Goal: Transaction & Acquisition: Purchase product/service

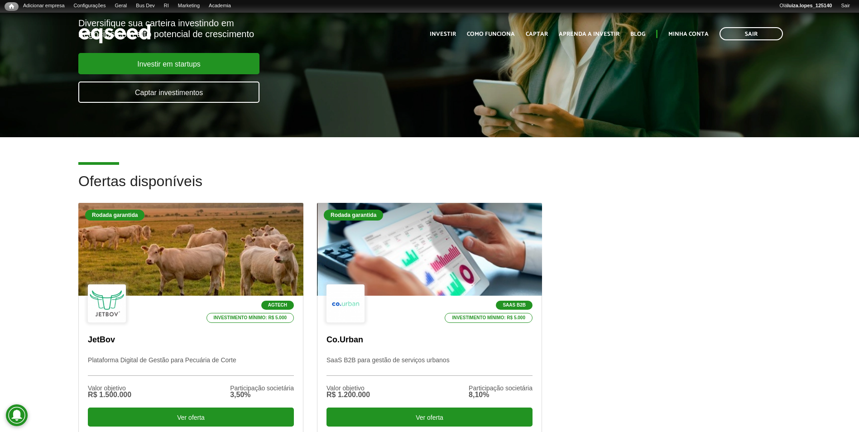
scroll to position [181, 0]
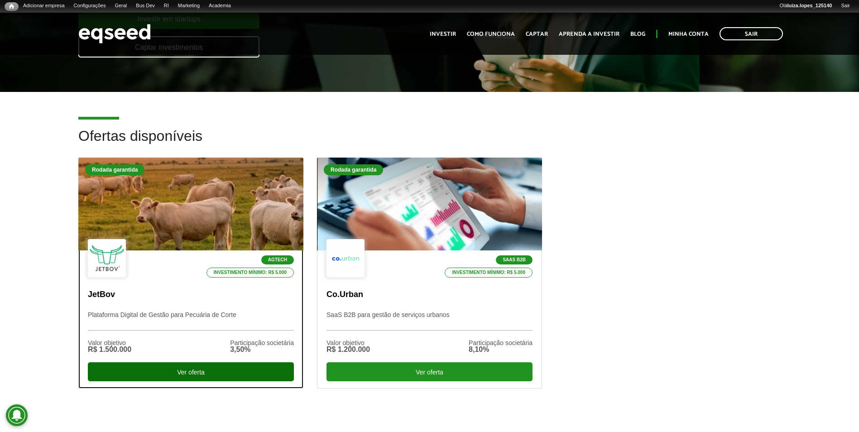
click at [243, 364] on div "Ver oferta" at bounding box center [191, 371] width 206 height 19
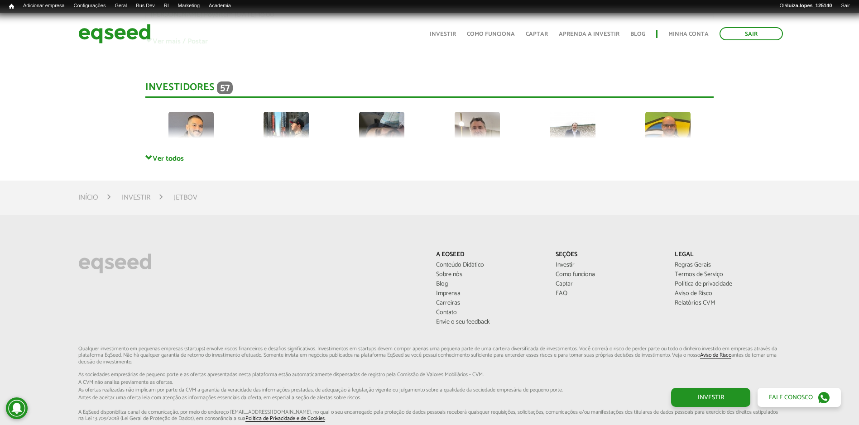
scroll to position [2397, 0]
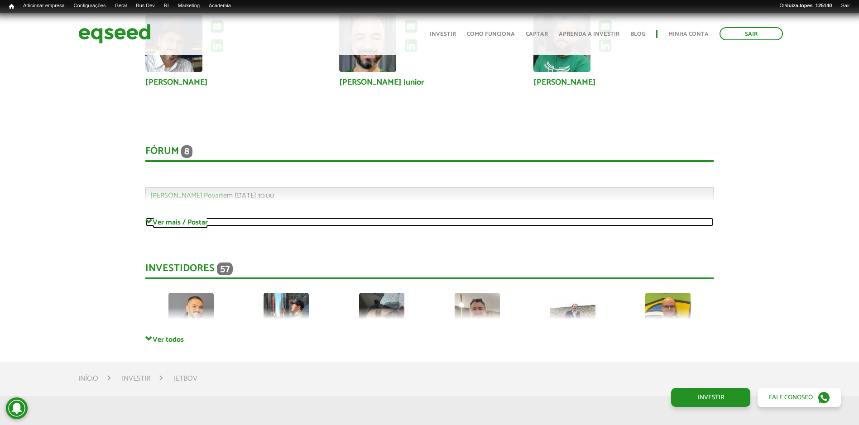
click at [159, 227] on link "Ver mais / Postar" at bounding box center [429, 222] width 569 height 9
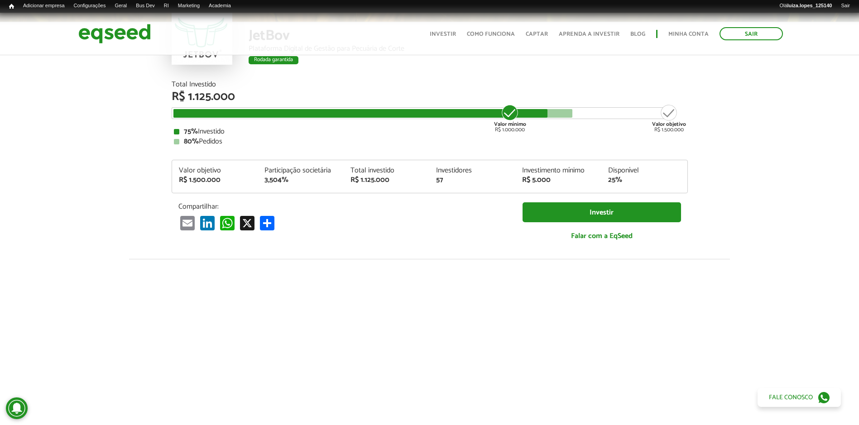
scroll to position [0, 0]
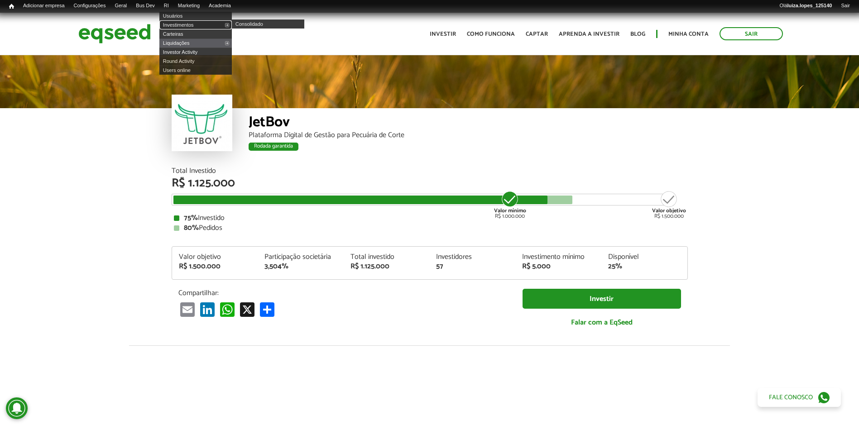
click at [190, 25] on link "Investimentos" at bounding box center [195, 24] width 72 height 9
